Goal: Task Accomplishment & Management: Use online tool/utility

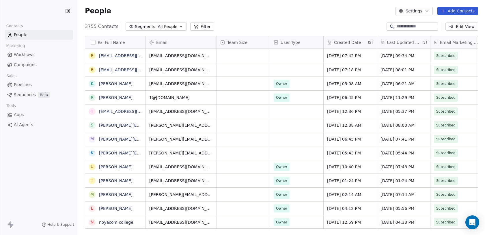
scroll to position [207, 407]
click at [20, 13] on html "Swipe One Contacts People Marketing Workflows Campaigns Sales Pipelines Sequenc…" at bounding box center [242, 117] width 485 height 235
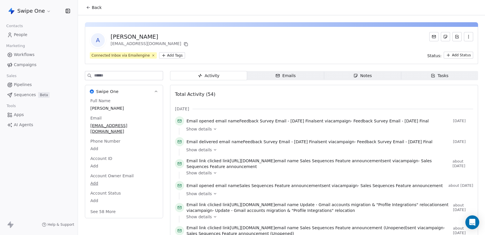
click at [207, 128] on span "Show details" at bounding box center [199, 129] width 26 height 6
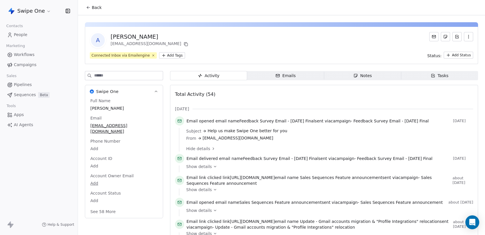
click at [206, 149] on span "Hide details" at bounding box center [198, 149] width 24 height 6
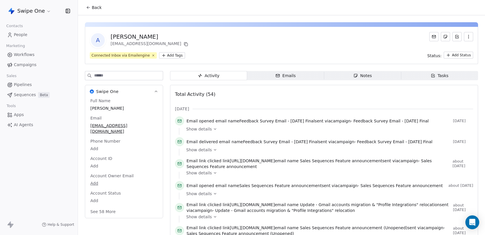
click at [203, 127] on span "Show details" at bounding box center [199, 129] width 26 height 6
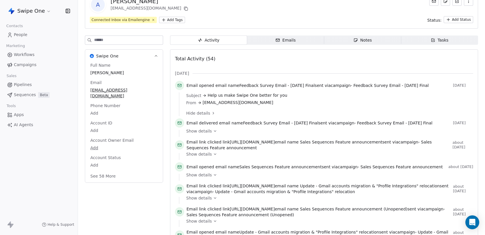
scroll to position [37, 0]
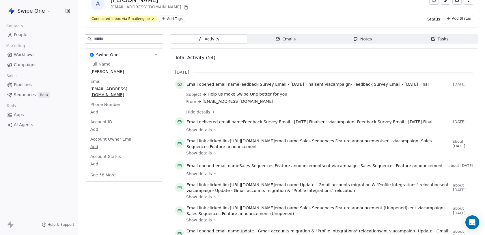
click at [210, 130] on span "Show details" at bounding box center [199, 130] width 26 height 6
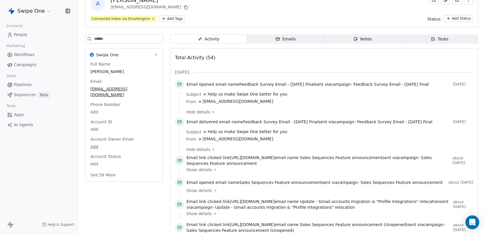
click at [205, 174] on div "Show details" at bounding box center [327, 172] width 283 height 7
click at [205, 171] on span "Show details" at bounding box center [199, 170] width 26 height 6
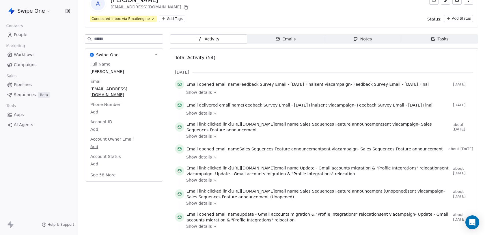
scroll to position [0, 0]
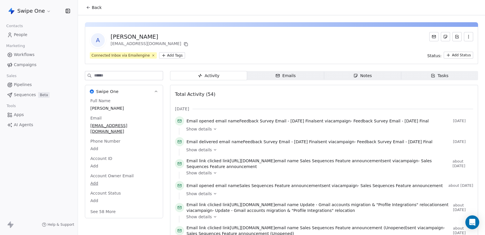
click at [94, 6] on span "Back" at bounding box center [97, 8] width 10 height 6
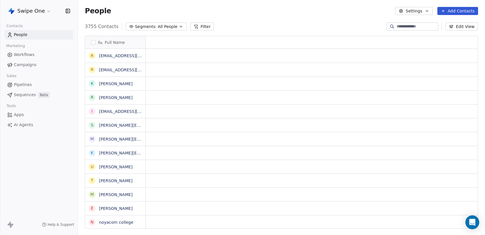
scroll to position [207, 407]
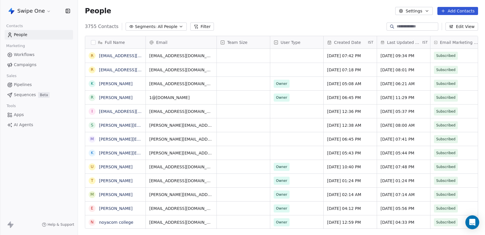
click at [410, 29] on input at bounding box center [416, 27] width 40 height 6
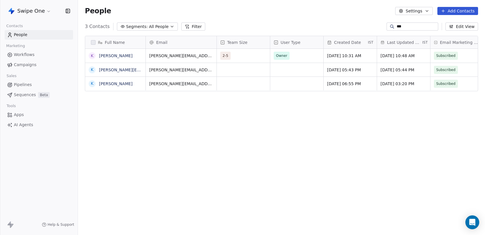
click at [397, 28] on input "***" at bounding box center [416, 27] width 40 height 6
type input "******"
click at [108, 84] on link "[PERSON_NAME]" at bounding box center [115, 83] width 33 height 5
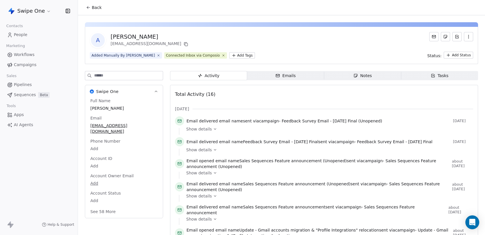
click at [227, 55] on html "Swipe One Contacts People Marketing Workflows Campaigns Sales Pipelines Sequenc…" at bounding box center [242, 117] width 485 height 235
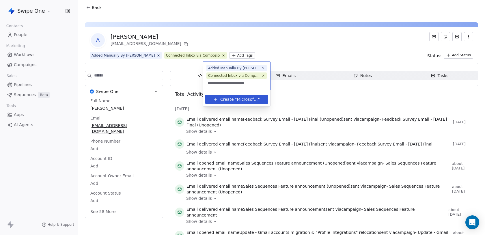
click at [263, 84] on input "**********" at bounding box center [236, 83] width 60 height 6
type input "**********"
click at [230, 102] on span "Create "" at bounding box center [228, 99] width 16 height 6
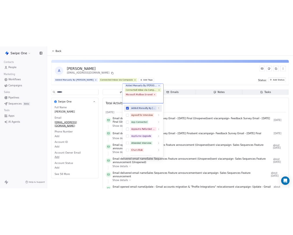
scroll to position [3, 0]
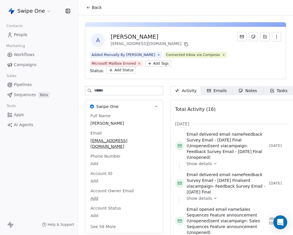
click at [141, 61] on icon at bounding box center [139, 63] width 4 height 4
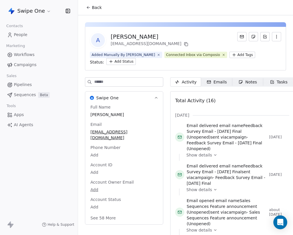
click at [213, 55] on html "Swipe One Contacts People Marketing Workflows Campaigns Sales Pipelines Sequenc…" at bounding box center [146, 117] width 293 height 235
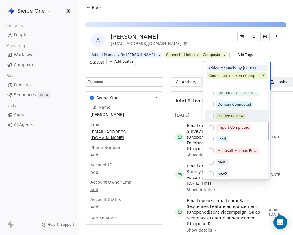
scroll to position [145, 0]
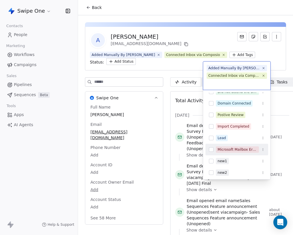
click at [242, 151] on div "Microsoft Mailbox Errored" at bounding box center [237, 149] width 40 height 5
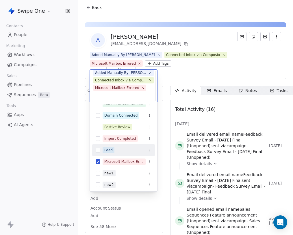
scroll to position [3, 0]
click at [283, 81] on html "Swipe One Contacts People Marketing Workflows Campaigns Sales Pipelines Sequenc…" at bounding box center [146, 117] width 293 height 235
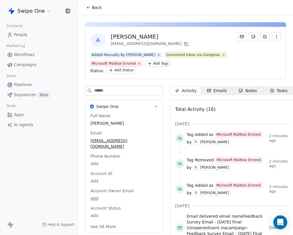
click at [140, 63] on icon at bounding box center [139, 64] width 2 height 2
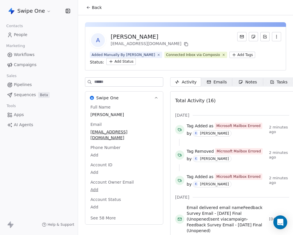
click at [218, 57] on html "Swipe One Contacts People Marketing Workflows Campaigns Sales Pipelines Sequenc…" at bounding box center [146, 117] width 293 height 235
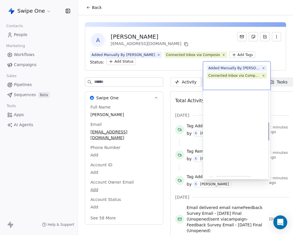
scroll to position [145, 0]
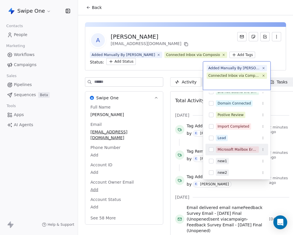
click at [219, 149] on div "Microsoft Mailbox Errored" at bounding box center [237, 149] width 40 height 5
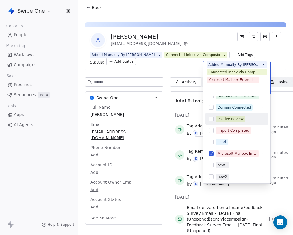
click at [60, 125] on html "Swipe One Contacts People Marketing Workflows Campaigns Sales Pipelines Sequenc…" at bounding box center [146, 117] width 293 height 235
